Goal: Transaction & Acquisition: Purchase product/service

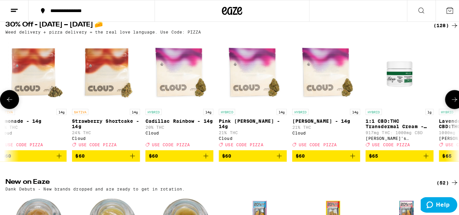
scroll to position [0, 8355]
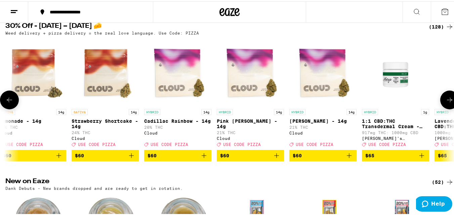
click at [169, 122] on p "Cadillac Rainbow - 14g" at bounding box center [177, 119] width 67 height 5
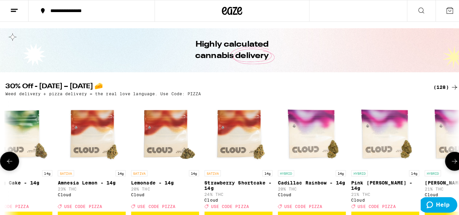
scroll to position [0, 8223]
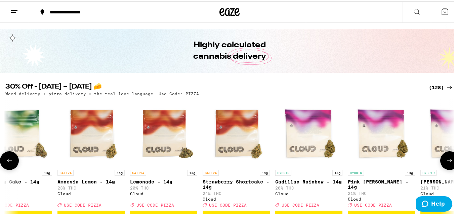
click at [149, 147] on img "Open page for Lemonade - 14g from Cloud" at bounding box center [163, 131] width 67 height 67
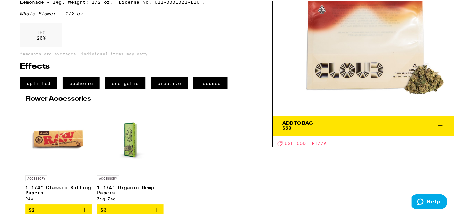
scroll to position [67, 0]
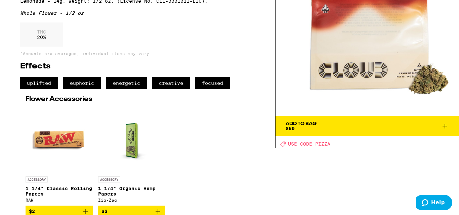
click at [334, 124] on span "Add To Bag $60" at bounding box center [367, 126] width 163 height 9
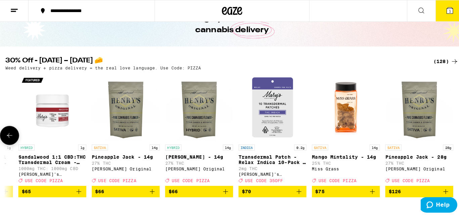
scroll to position [0, 8848]
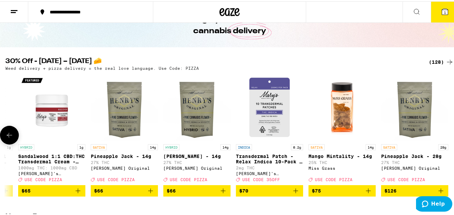
click at [147, 194] on icon "Add to bag" at bounding box center [151, 190] width 8 height 8
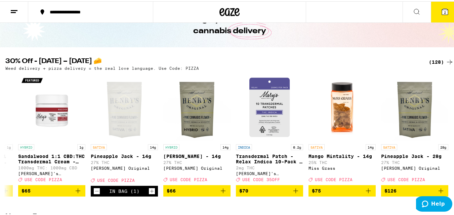
click at [444, 8] on icon at bounding box center [445, 10] width 8 height 8
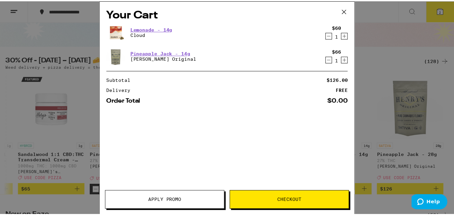
scroll to position [0, 8844]
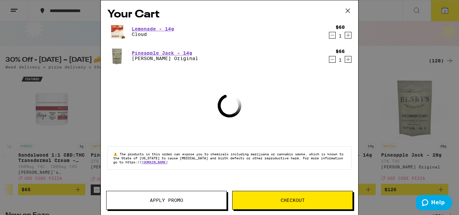
click at [332, 38] on icon "Decrement" at bounding box center [332, 35] width 6 height 8
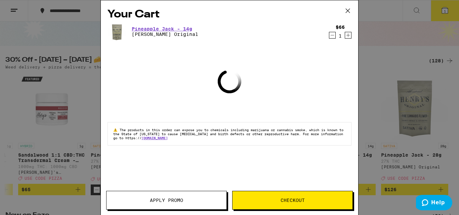
click at [345, 11] on icon at bounding box center [348, 11] width 10 height 10
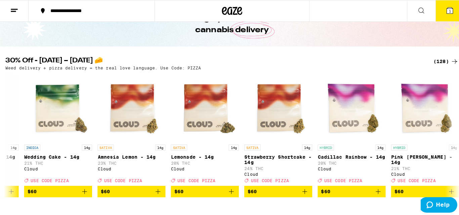
scroll to position [0, 8184]
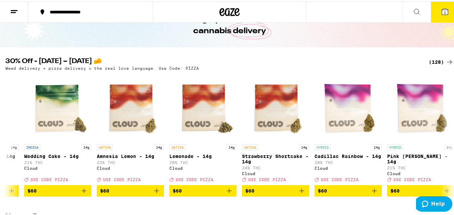
click at [442, 13] on icon at bounding box center [445, 10] width 6 height 6
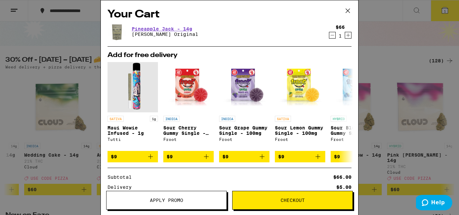
click at [347, 10] on icon at bounding box center [348, 11] width 10 height 10
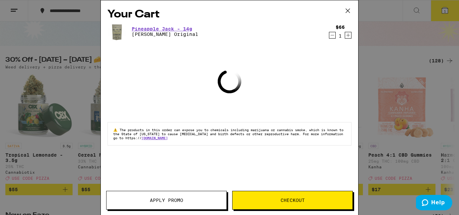
click at [62, 138] on div "Your Cart Pineapple [PERSON_NAME] - 14g [PERSON_NAME] Original $66 1 Loading ⚠️…" at bounding box center [229, 107] width 459 height 215
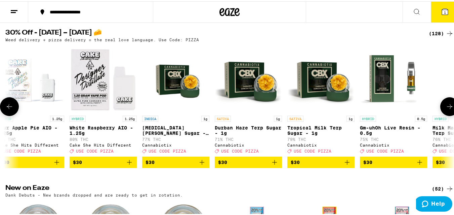
scroll to position [0, 5598]
